Goal: Transaction & Acquisition: Book appointment/travel/reservation

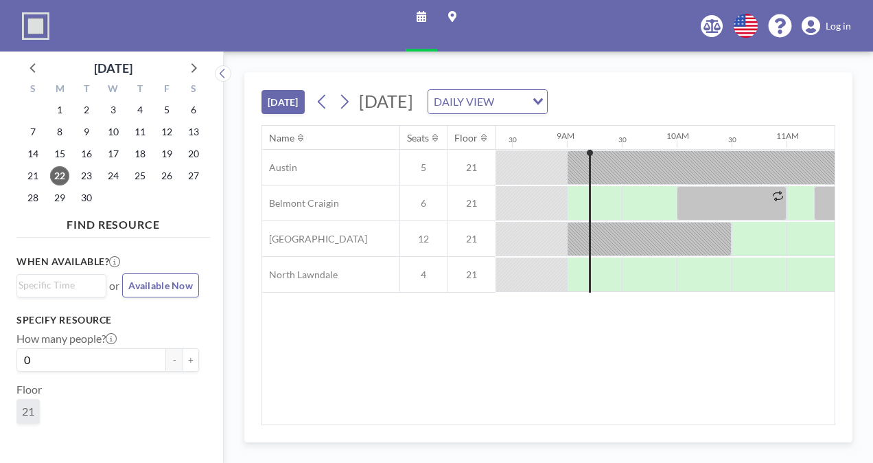
scroll to position [0, 933]
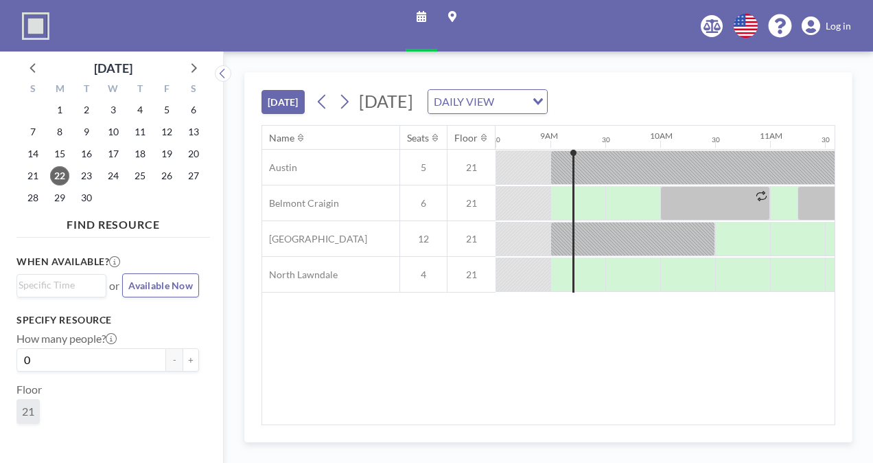
click at [358, 106] on div "[DATE] DAILY VIEW Loading..." at bounding box center [430, 101] width 236 height 25
click at [356, 105] on button at bounding box center [345, 102] width 22 height 22
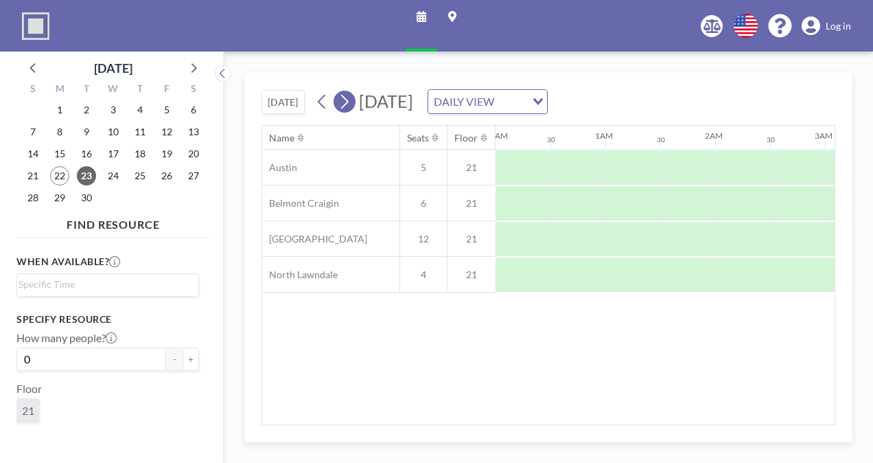
click at [351, 103] on icon at bounding box center [344, 101] width 13 height 21
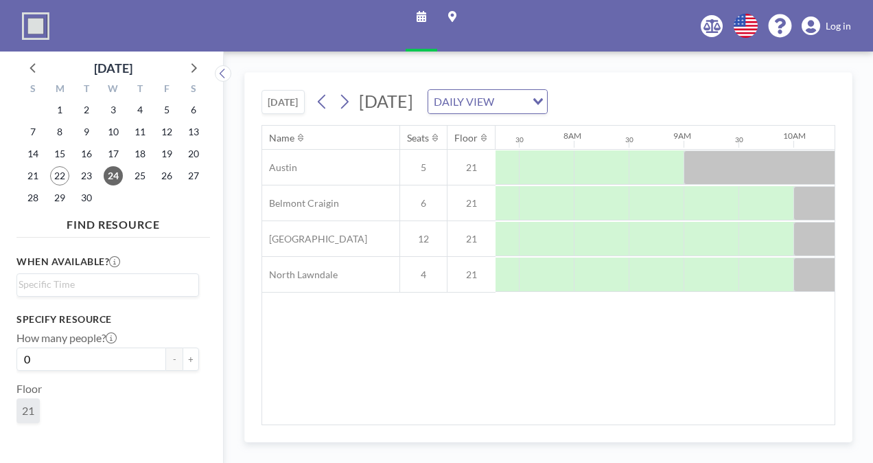
scroll to position [0, 824]
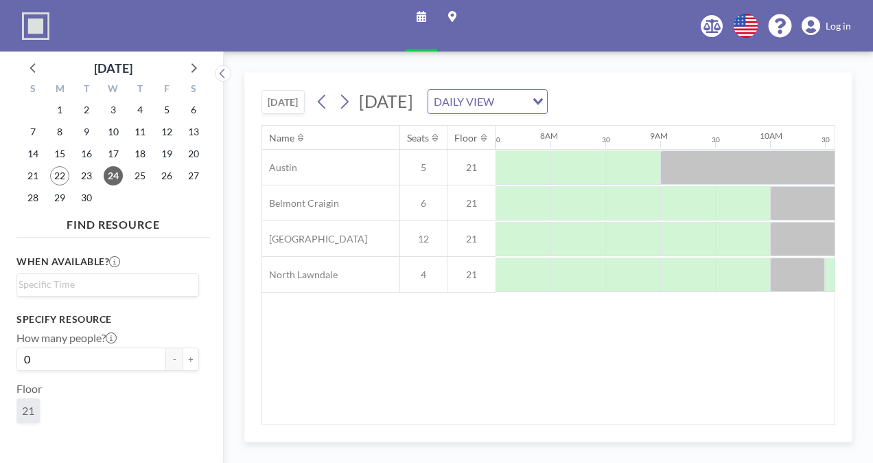
click at [526, 102] on div "DAILY VIEW" at bounding box center [476, 100] width 97 height 21
click at [187, 70] on icon at bounding box center [193, 67] width 18 height 18
click at [112, 108] on span "1" at bounding box center [113, 109] width 19 height 19
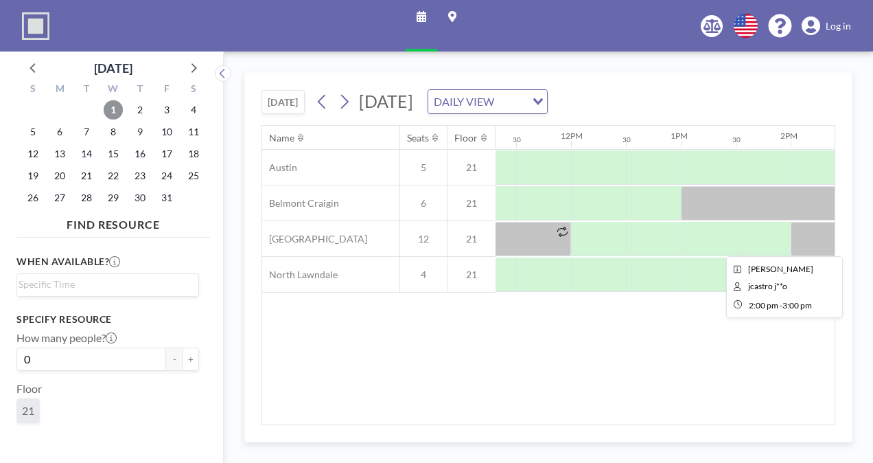
scroll to position [0, 1275]
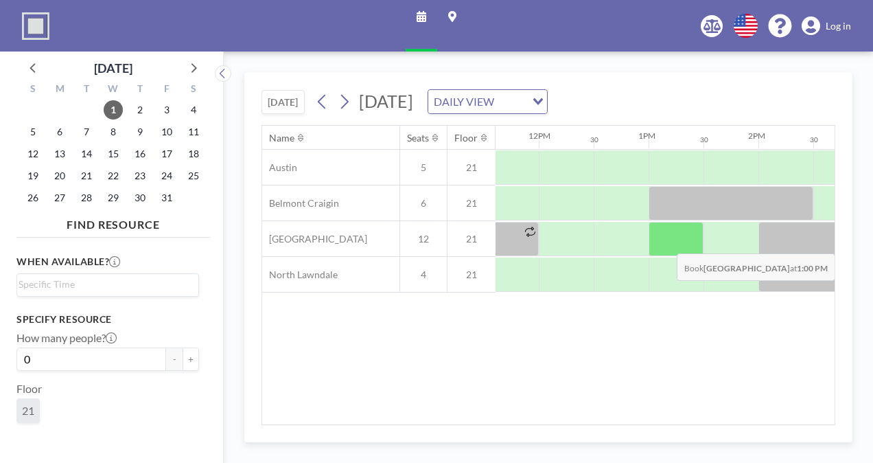
click at [666, 242] on div at bounding box center [676, 239] width 55 height 34
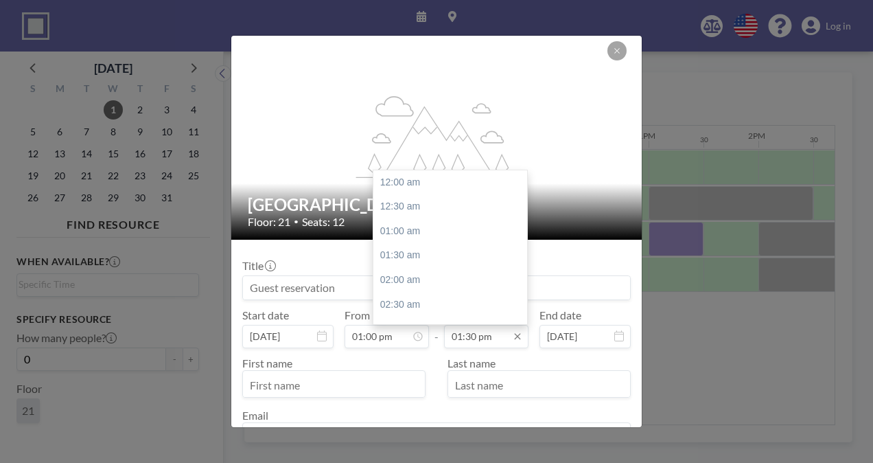
click at [469, 339] on input "01:30 pm" at bounding box center [486, 336] width 84 height 23
click at [426, 209] on div "02:00 pm" at bounding box center [453, 206] width 161 height 25
type input "02:00 pm"
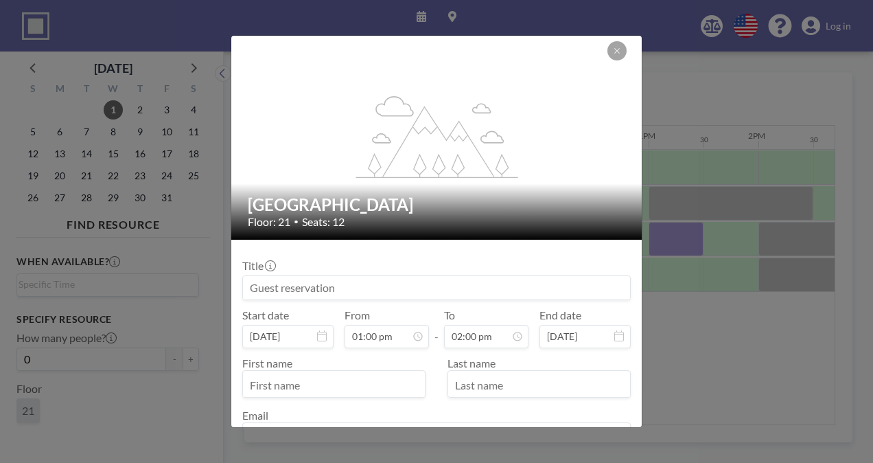
click at [356, 288] on input at bounding box center [436, 287] width 387 height 23
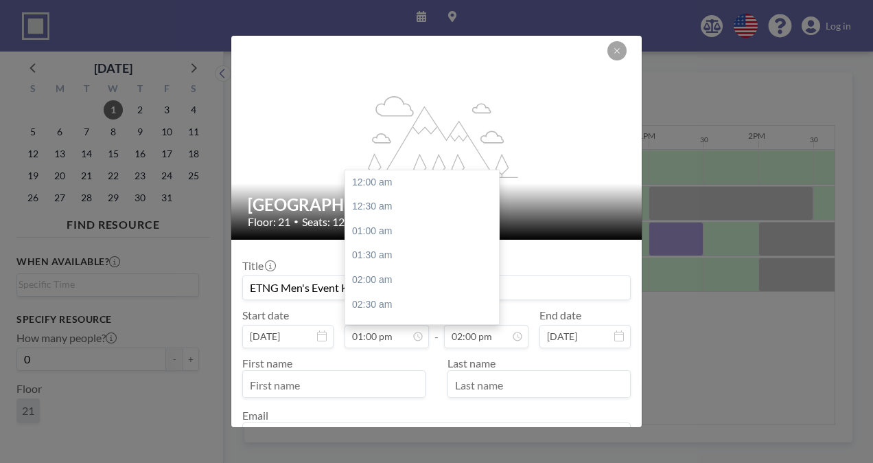
scroll to position [635, 0]
type input "ETNG Men's Event Kick Off Meeting"
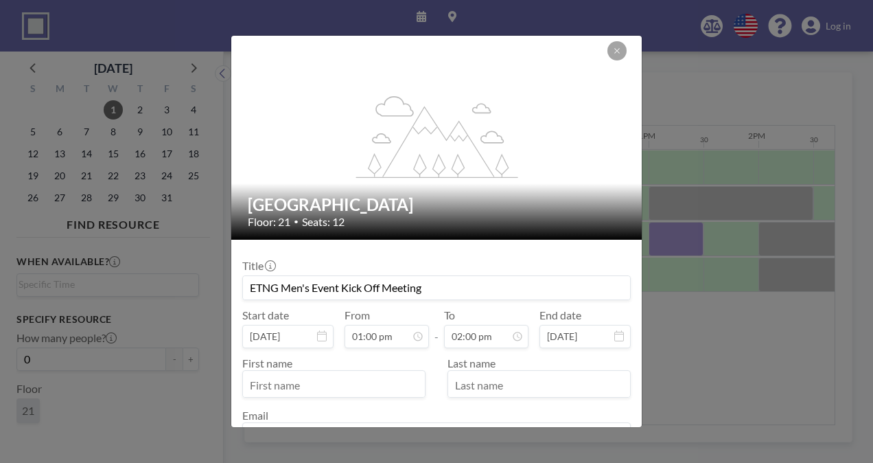
click at [348, 386] on input "text" at bounding box center [334, 384] width 182 height 23
type input "[PERSON_NAME]"
type input "[EMAIL_ADDRESS][DOMAIN_NAME]"
type input "ETNG Men's Event Kick Off Meeting"
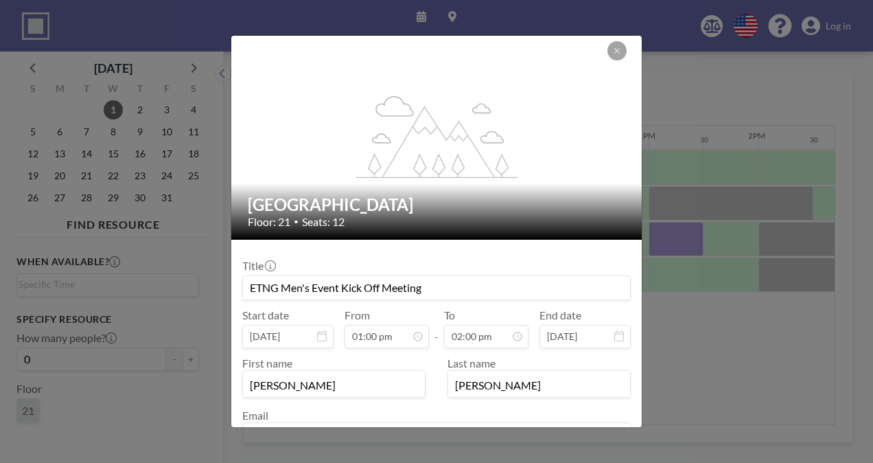
scroll to position [95, 0]
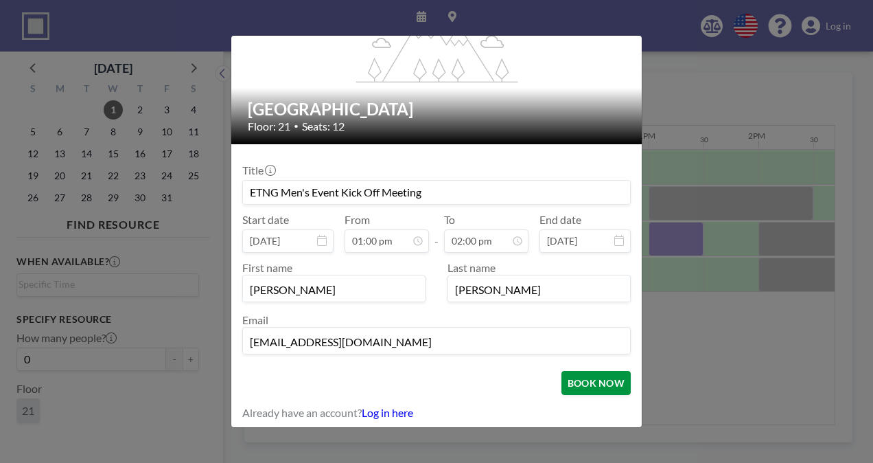
click at [603, 376] on button "BOOK NOW" at bounding box center [595, 383] width 69 height 24
